Goal: Transaction & Acquisition: Purchase product/service

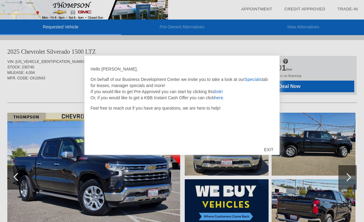
click at [263, 149] on div "EXIT" at bounding box center [269, 149] width 22 height 18
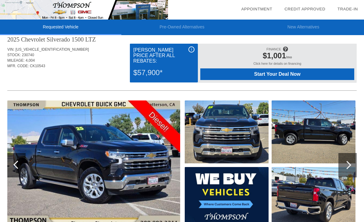
scroll to position [12, 0]
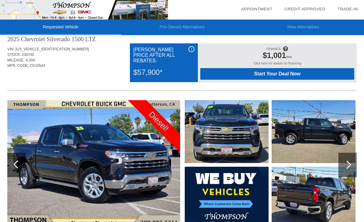
click at [190, 52] on div "i" at bounding box center [191, 49] width 6 height 6
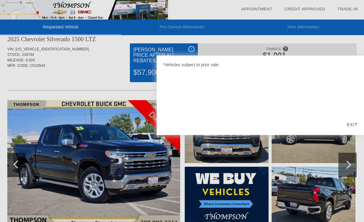
click at [351, 125] on div "EXIT" at bounding box center [351, 124] width 23 height 21
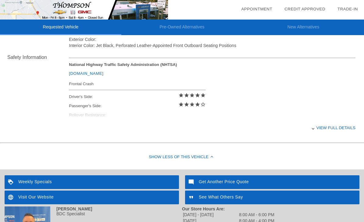
scroll to position [275, 0]
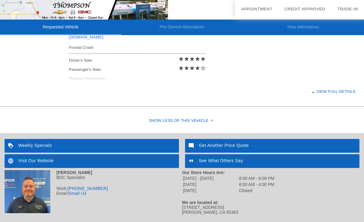
click at [305, 98] on div "View full details" at bounding box center [212, 91] width 286 height 15
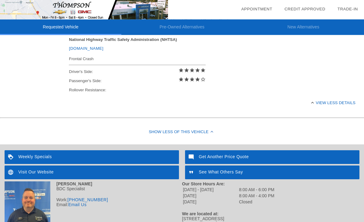
scroll to position [265, 0]
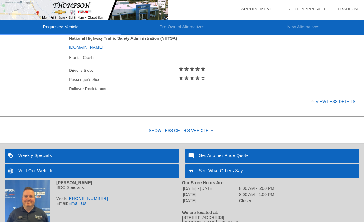
click at [312, 106] on div "View less details" at bounding box center [212, 101] width 286 height 15
click at [313, 108] on div "View full details" at bounding box center [212, 101] width 286 height 15
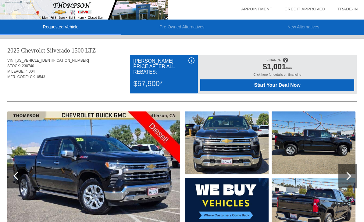
scroll to position [6, 0]
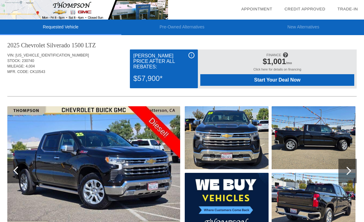
click at [324, 83] on span "Start Your Deal Now" at bounding box center [277, 79] width 138 height 5
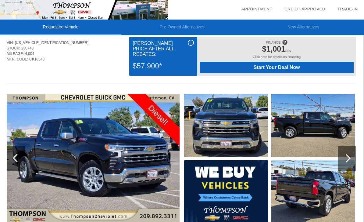
scroll to position [0, 1]
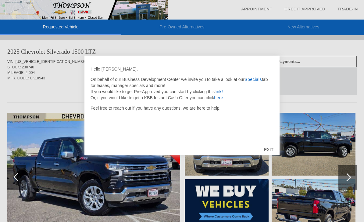
click at [265, 148] on div "EXIT" at bounding box center [269, 149] width 22 height 18
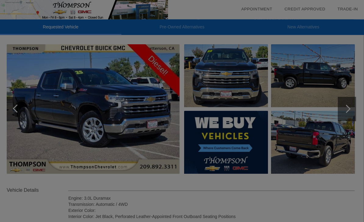
scroll to position [68, 1]
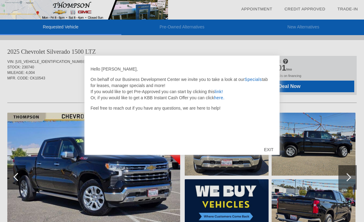
click at [271, 147] on div "EXIT" at bounding box center [269, 149] width 22 height 18
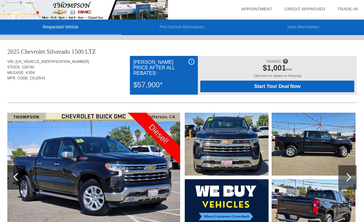
click at [190, 63] on div "i" at bounding box center [191, 62] width 6 height 6
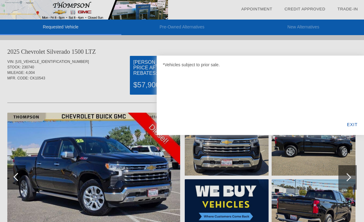
click at [354, 126] on div "EXIT" at bounding box center [351, 124] width 23 height 21
